Goal: Task Accomplishment & Management: Manage account settings

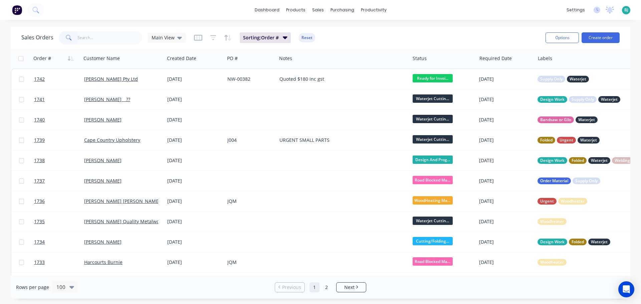
click at [112, 37] on input "text" at bounding box center [109, 37] width 65 height 13
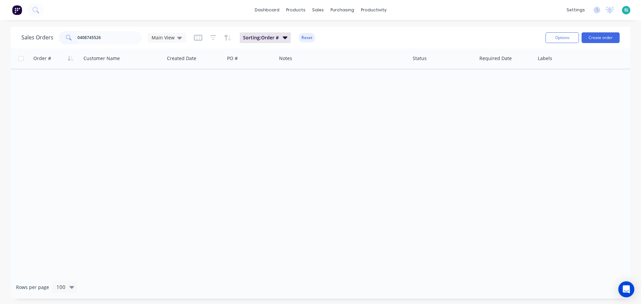
click at [86, 37] on input "0408745526" at bounding box center [109, 37] width 65 height 13
click at [94, 36] on input "0408 745526" at bounding box center [109, 37] width 65 height 13
drag, startPoint x: 115, startPoint y: 37, endPoint x: 67, endPoint y: 38, distance: 47.7
click at [67, 38] on div "0408 745 526" at bounding box center [100, 37] width 83 height 13
type input "0408 745 526"
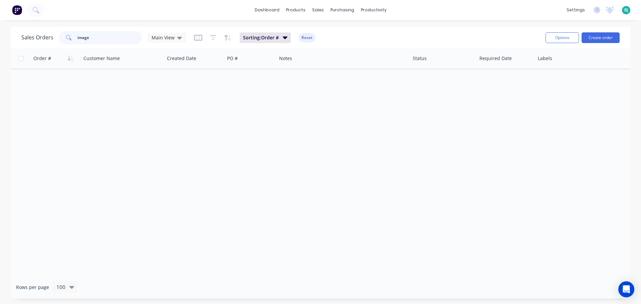
type input "image"
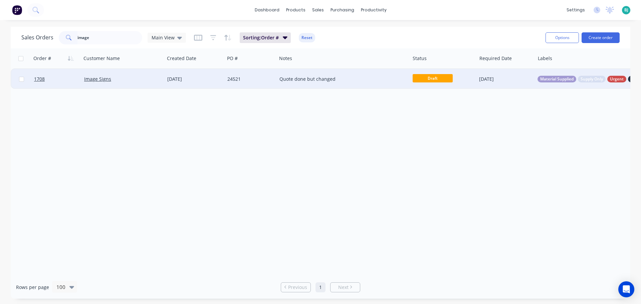
click at [137, 82] on div "Image Signs" at bounding box center [122, 79] width 83 height 20
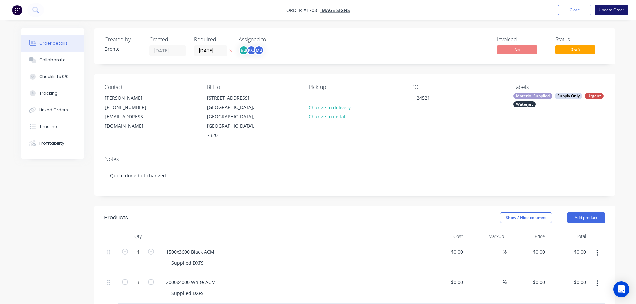
click at [615, 12] on button "Update Order" at bounding box center [610, 10] width 33 height 10
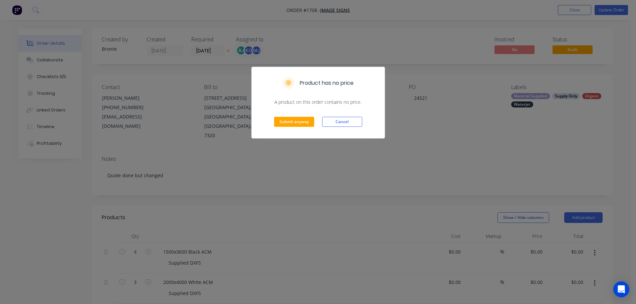
click at [296, 115] on div "Submit anyway Cancel" at bounding box center [318, 121] width 133 height 33
click at [295, 121] on button "Submit anyway" at bounding box center [294, 122] width 40 height 10
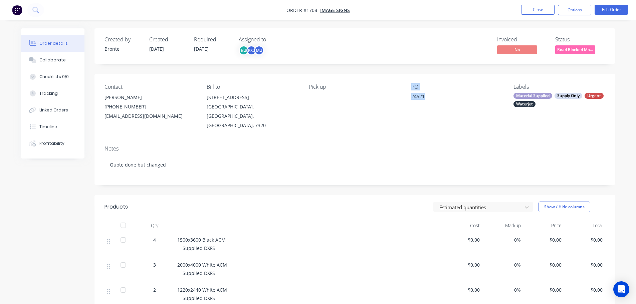
drag, startPoint x: 425, startPoint y: 96, endPoint x: 405, endPoint y: 95, distance: 20.4
click at [405, 95] on div "Contact [PERSON_NAME] [PHONE_NUMBER] [EMAIL_ADDRESS][DOMAIN_NAME] Bill to [STRE…" at bounding box center [354, 107] width 521 height 66
copy div "PO 24521"
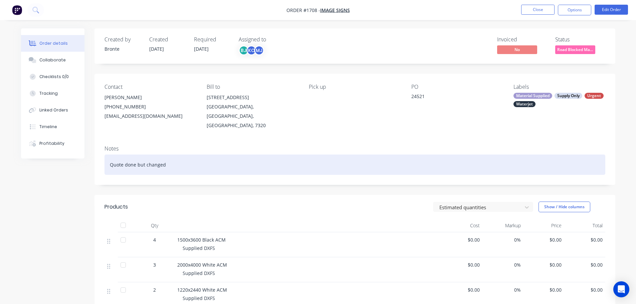
click at [215, 158] on div "Quote done but changed" at bounding box center [354, 165] width 501 height 20
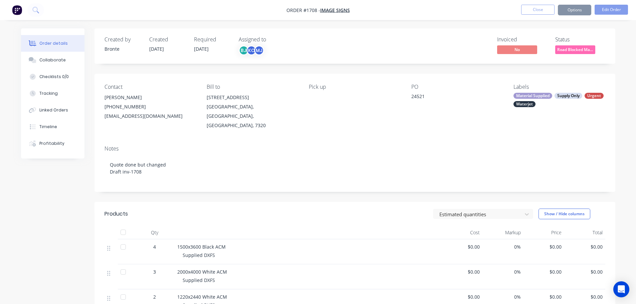
click at [232, 209] on div "Estimated quantities Show / Hide columns" at bounding box center [408, 214] width 394 height 11
click at [58, 62] on div "Collaborate" at bounding box center [52, 60] width 26 height 6
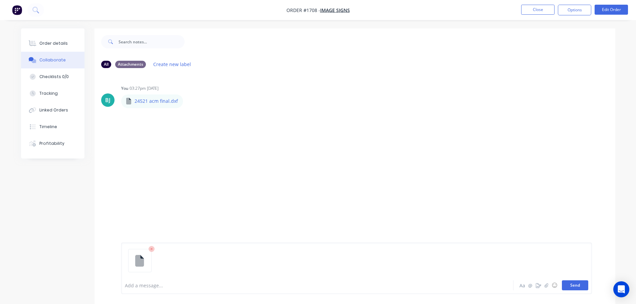
click at [576, 288] on button "Send" at bounding box center [575, 285] width 26 height 10
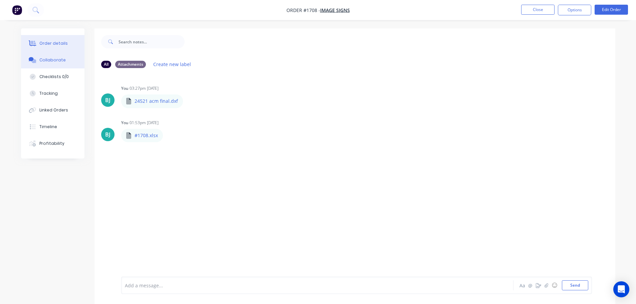
click at [53, 45] on div "Order details" at bounding box center [53, 43] width 28 height 6
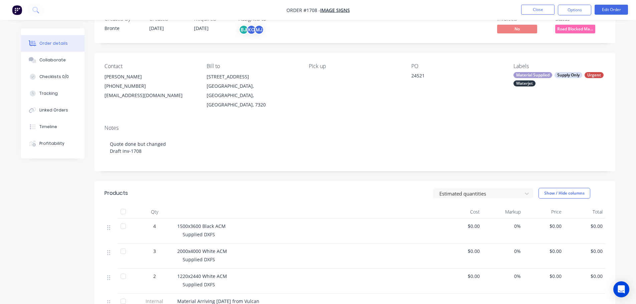
scroll to position [134, 0]
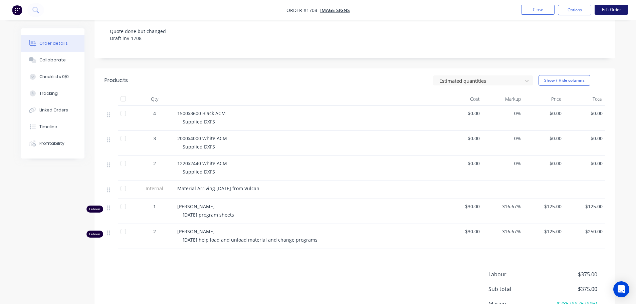
click at [617, 10] on button "Edit Order" at bounding box center [610, 10] width 33 height 10
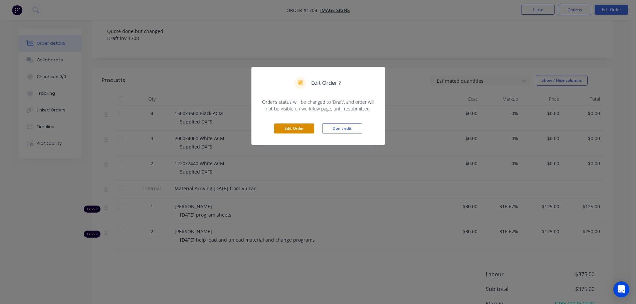
click at [297, 130] on button "Edit Order" at bounding box center [294, 129] width 40 height 10
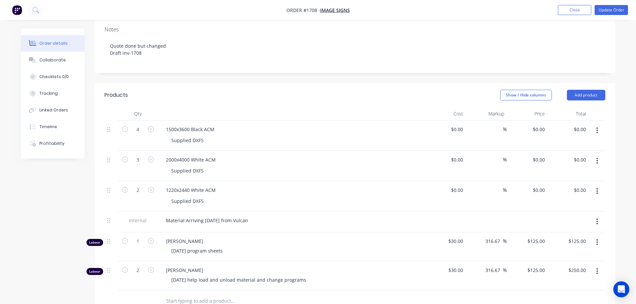
scroll to position [167, 0]
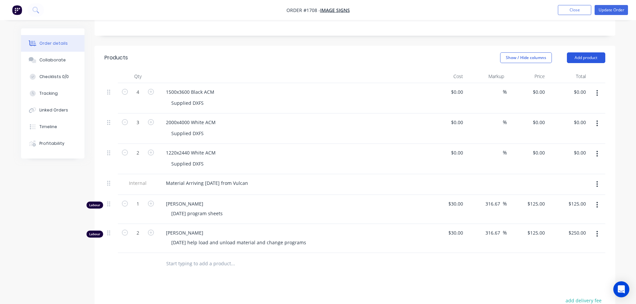
click at [594, 52] on button "Add product" at bounding box center [586, 57] width 38 height 11
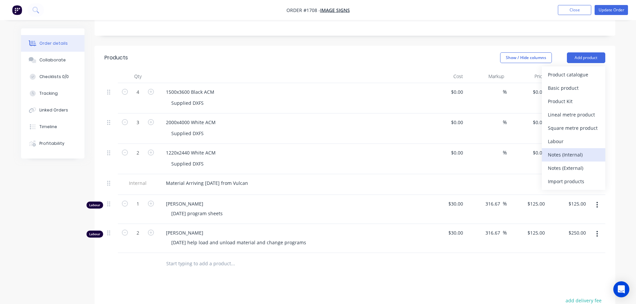
click at [579, 150] on div "Notes (Internal)" at bounding box center [573, 155] width 51 height 10
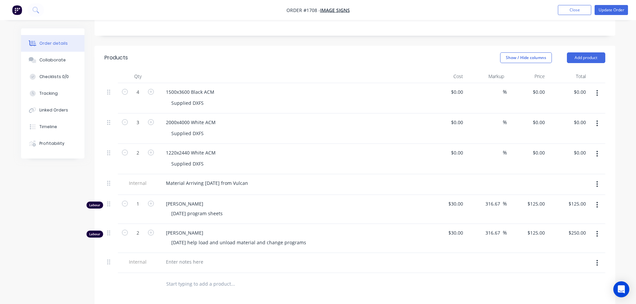
scroll to position [200, 0]
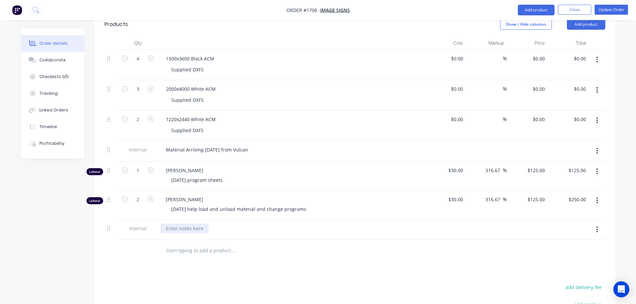
click at [183, 224] on div at bounding box center [185, 229] width 48 height 10
click at [337, 283] on div "Products Show / Hide columns Add product Qty Cost Markup Price Total 4 1500x360…" at bounding box center [354, 230] width 521 height 437
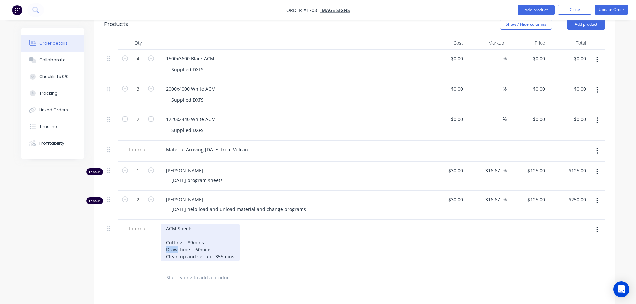
drag, startPoint x: 177, startPoint y: 231, endPoint x: 163, endPoint y: 232, distance: 13.7
click at [163, 232] on div "ACM Sheets Cutting = 89mins Draw Time = 60mins Clean up and set up =355mins" at bounding box center [200, 243] width 79 height 38
click at [168, 230] on div "ACM Sheets Cutting = 89mins program Time = 60mins Clean up and set up =355mins" at bounding box center [200, 243] width 79 height 38
click at [182, 232] on div "ACM Sheets Cutting = 89mins rogram Time = 60mins Clean up and set up =355mins" at bounding box center [200, 243] width 79 height 38
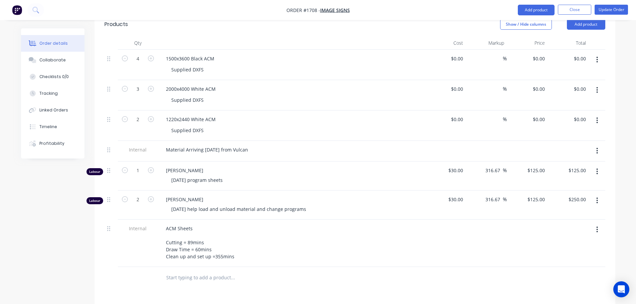
click at [271, 271] on div "Products Show / Hide columns Add product Qty Cost Markup Price Total 4 1500x360…" at bounding box center [354, 230] width 521 height 437
click at [611, 9] on button "Update Order" at bounding box center [610, 10] width 33 height 10
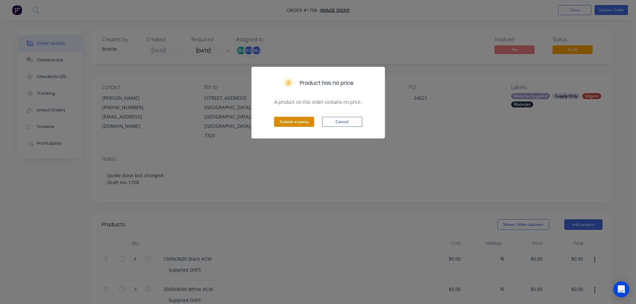
click at [289, 117] on button "Submit anyway" at bounding box center [294, 122] width 40 height 10
